Goal: Check status

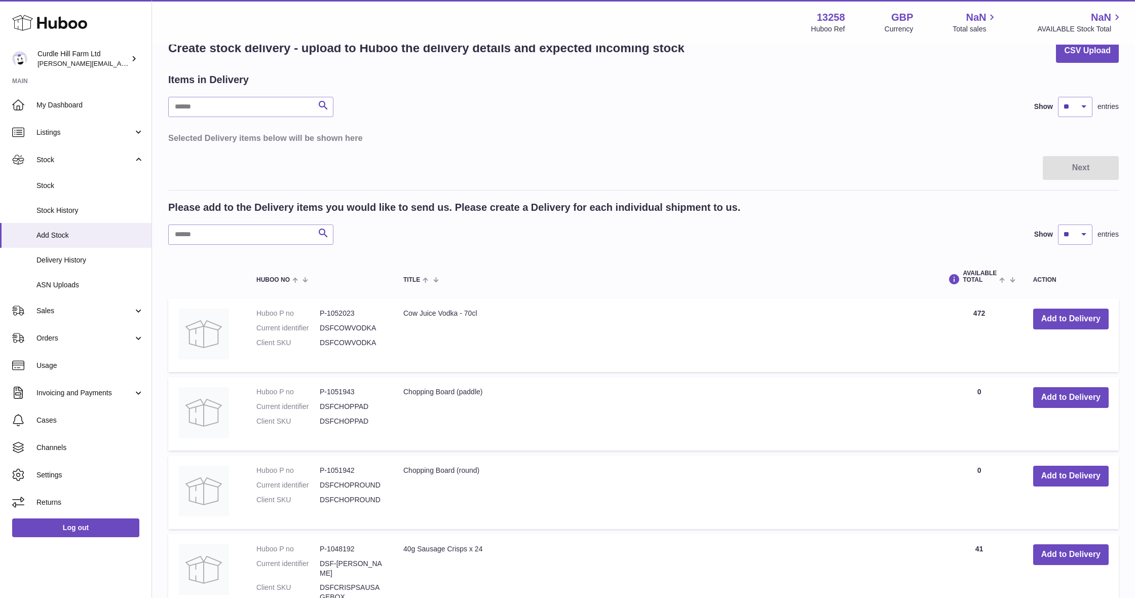
scroll to position [26, 0]
click at [80, 255] on span "Delivery History" at bounding box center [89, 260] width 107 height 10
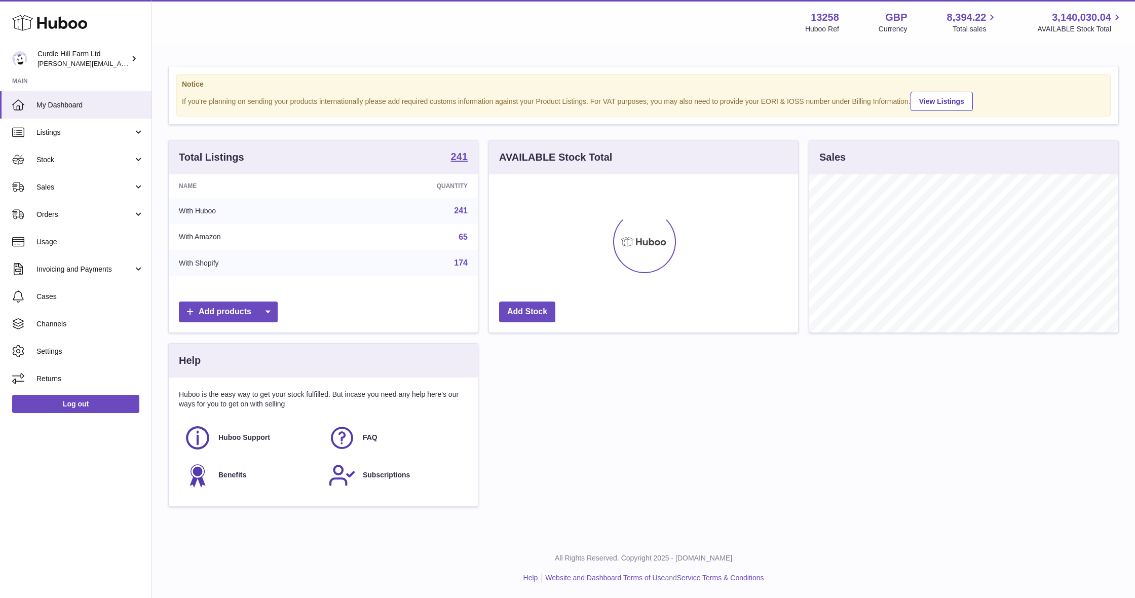
scroll to position [158, 309]
click at [85, 160] on span "Stock" at bounding box center [84, 160] width 97 height 10
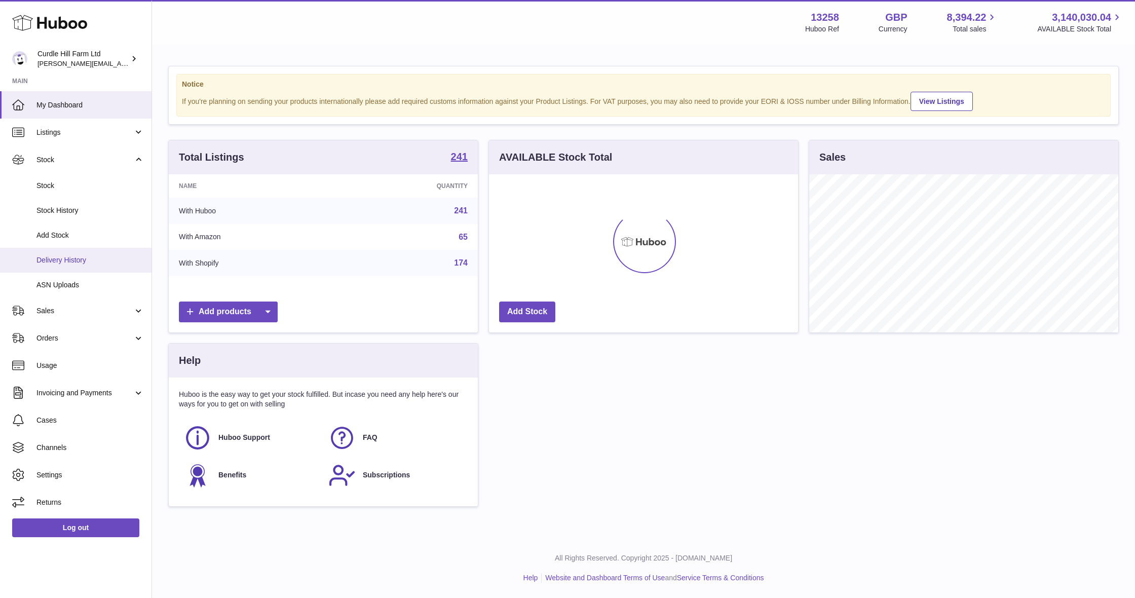
click at [90, 259] on span "Delivery History" at bounding box center [89, 260] width 107 height 10
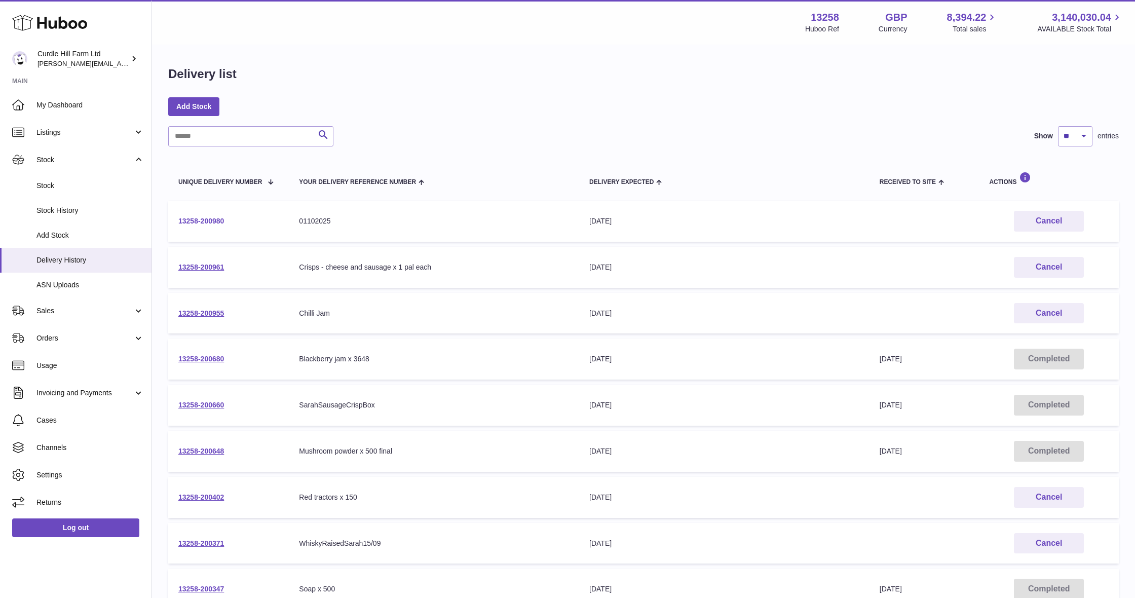
click at [211, 220] on link "13258-200980" at bounding box center [201, 221] width 46 height 8
